Goal: Transaction & Acquisition: Purchase product/service

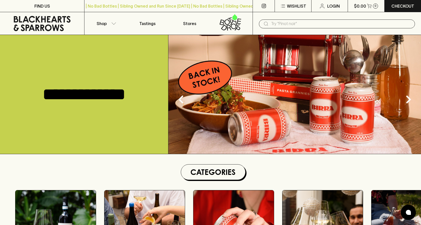
click at [278, 23] on input "text" at bounding box center [341, 24] width 140 height 8
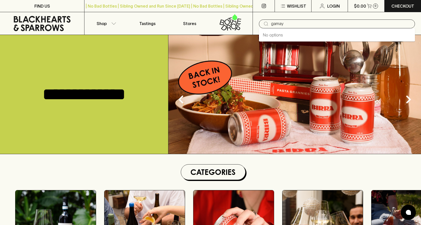
type input "gamay"
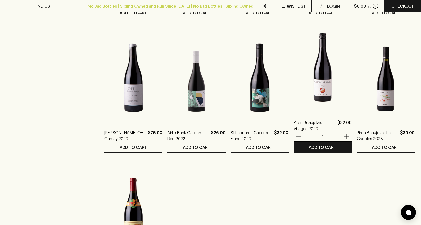
scroll to position [404, 0]
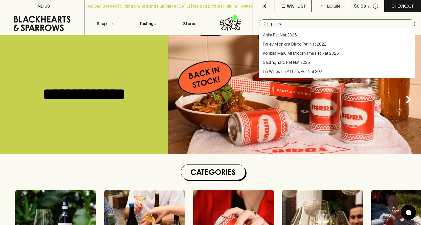
type input "pet nat"
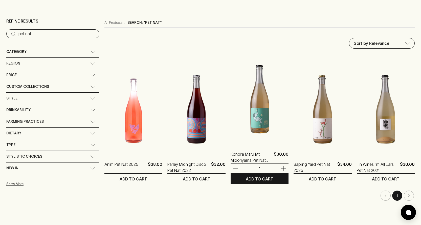
scroll to position [67, 0]
